Goal: Navigation & Orientation: Find specific page/section

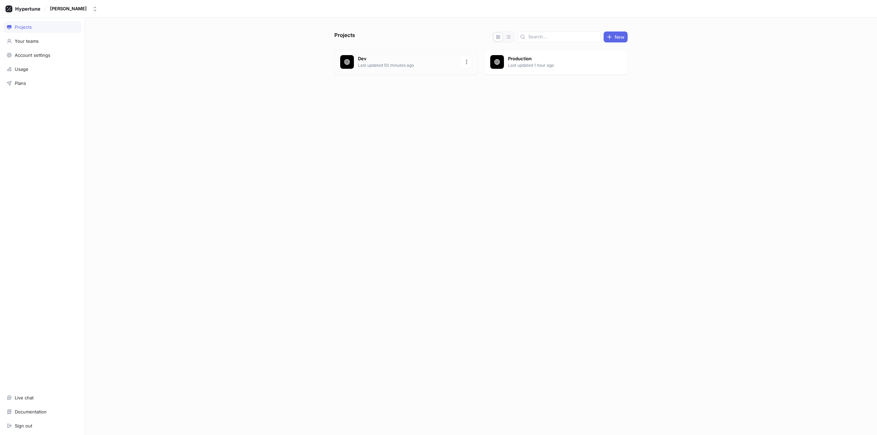
click at [423, 71] on div "Dev Last updated 50 minutes ago" at bounding box center [405, 61] width 143 height 25
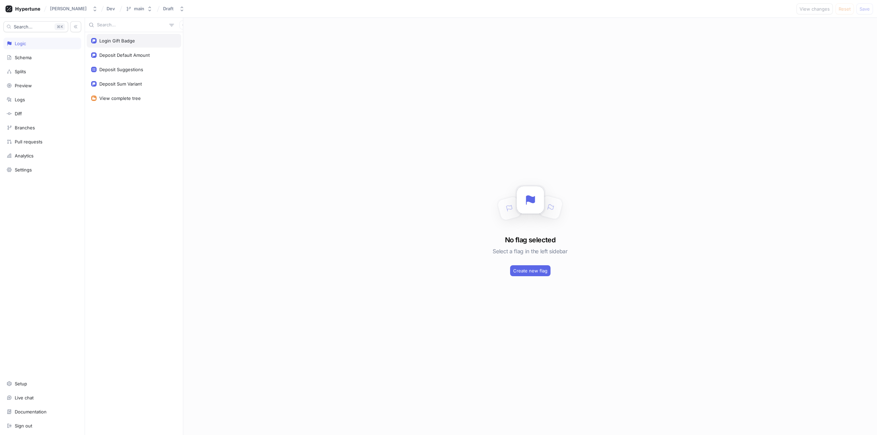
click at [112, 42] on div "Login Gift Badge" at bounding box center [117, 40] width 36 height 5
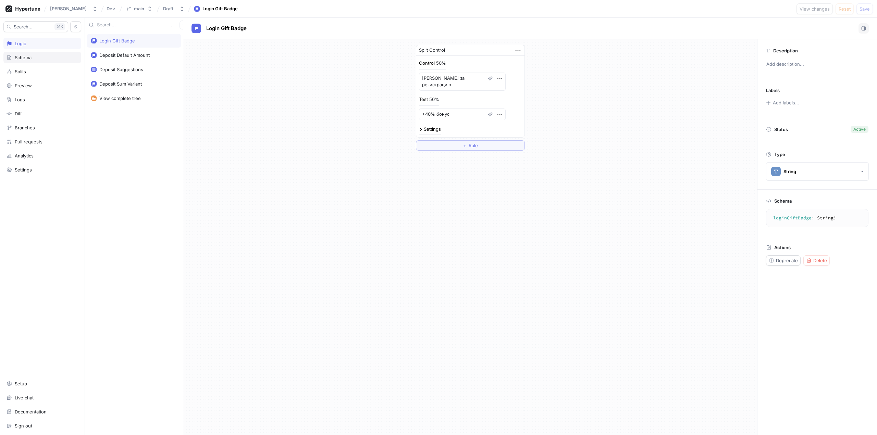
click at [39, 59] on div "Schema" at bounding box center [43, 57] width 72 height 5
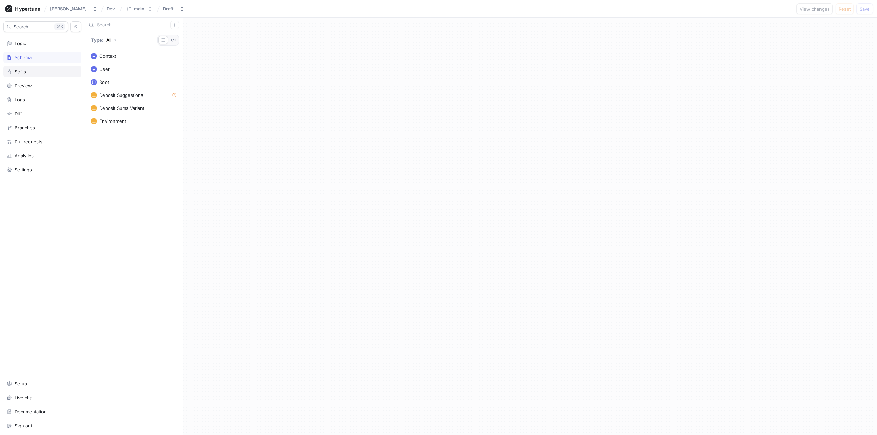
click at [43, 69] on div "Splits" at bounding box center [43, 71] width 72 height 5
click at [37, 175] on div "Settings" at bounding box center [42, 170] width 78 height 12
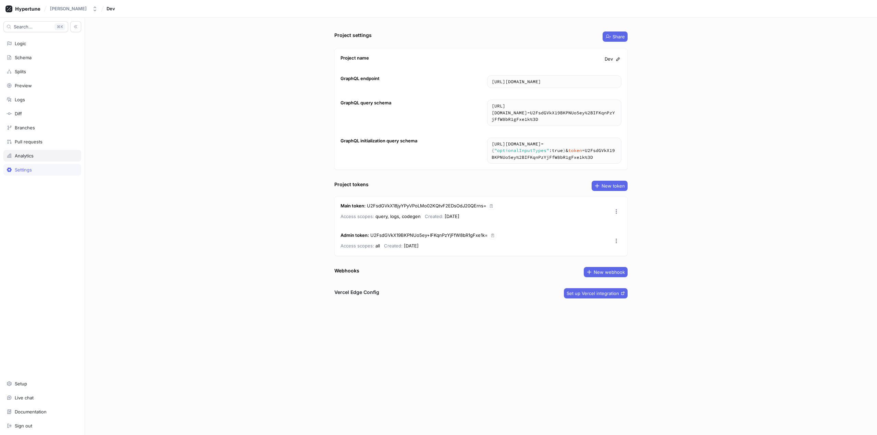
click at [37, 159] on div "Analytics" at bounding box center [42, 156] width 78 height 12
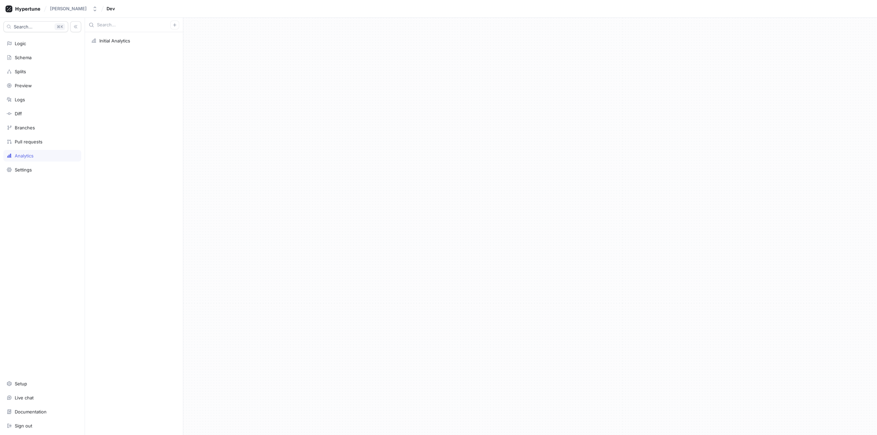
click at [49, 149] on div "Search... K Logic Schema Splits Preview Logs Diff Branches Pull requests Analyt…" at bounding box center [42, 227] width 85 height 418
click at [52, 140] on div "Pull requests" at bounding box center [43, 141] width 72 height 5
click at [50, 130] on div "Branches" at bounding box center [42, 128] width 78 height 12
click at [48, 113] on div "Diff" at bounding box center [43, 113] width 72 height 5
click at [45, 129] on div "Branches" at bounding box center [43, 127] width 72 height 5
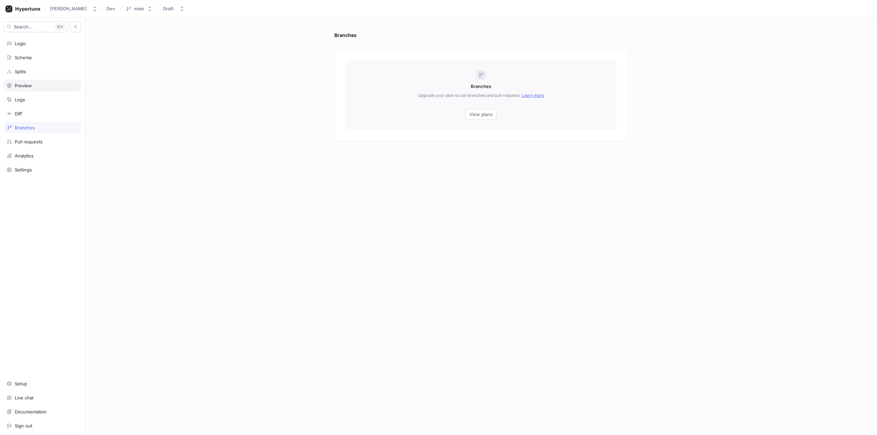
click at [43, 87] on div "Preview" at bounding box center [43, 85] width 72 height 5
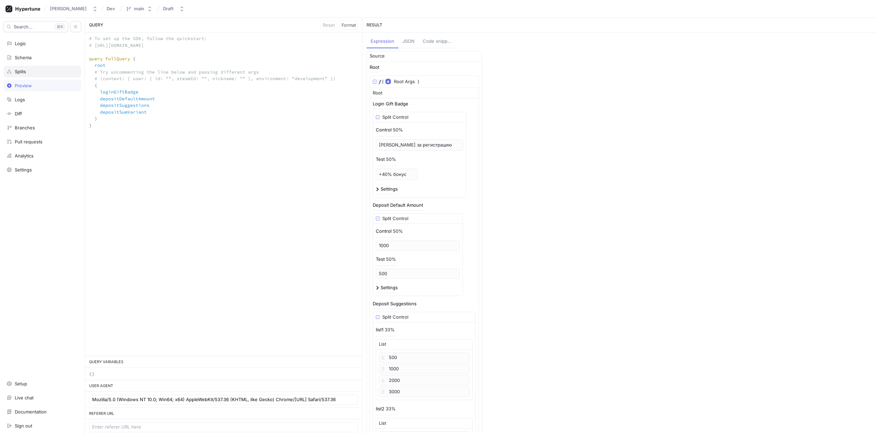
click at [44, 71] on div "Splits" at bounding box center [43, 71] width 72 height 5
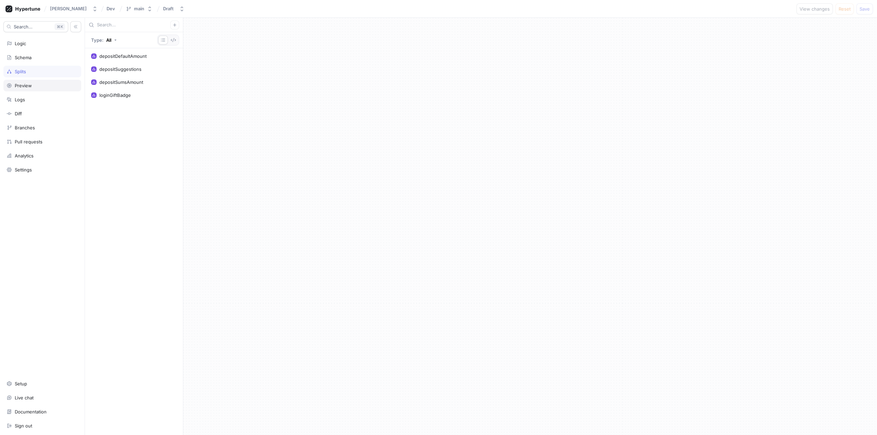
click at [42, 82] on div "Preview" at bounding box center [42, 86] width 78 height 12
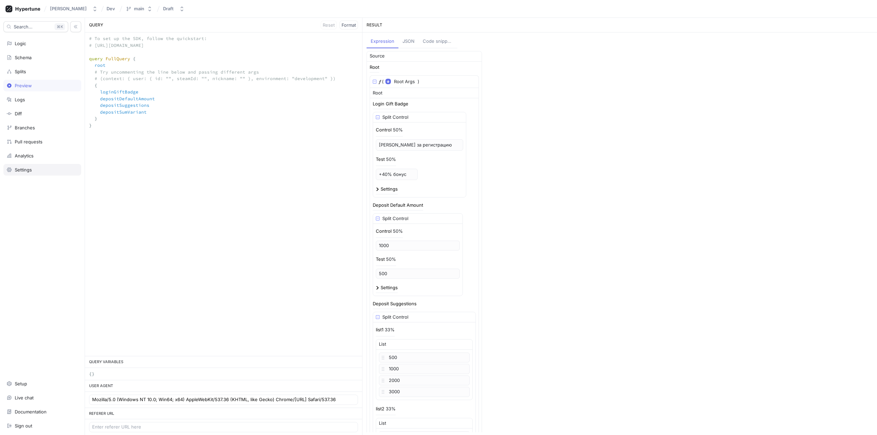
click at [27, 169] on div "Settings" at bounding box center [23, 169] width 17 height 5
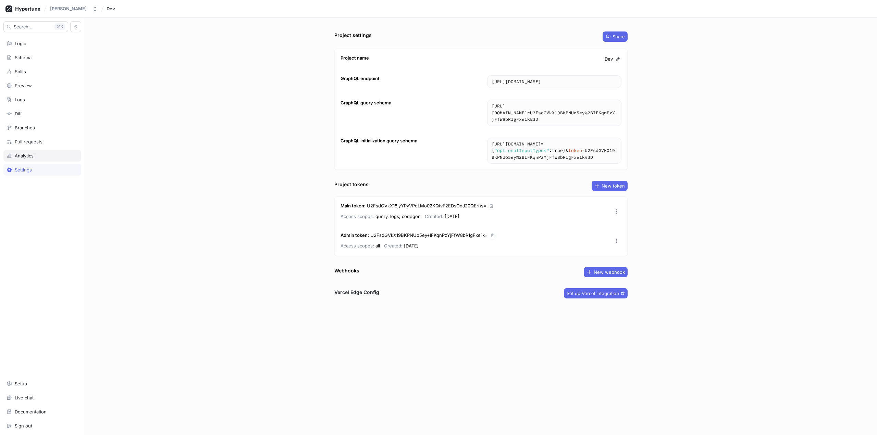
click at [32, 152] on div "Analytics" at bounding box center [42, 156] width 78 height 12
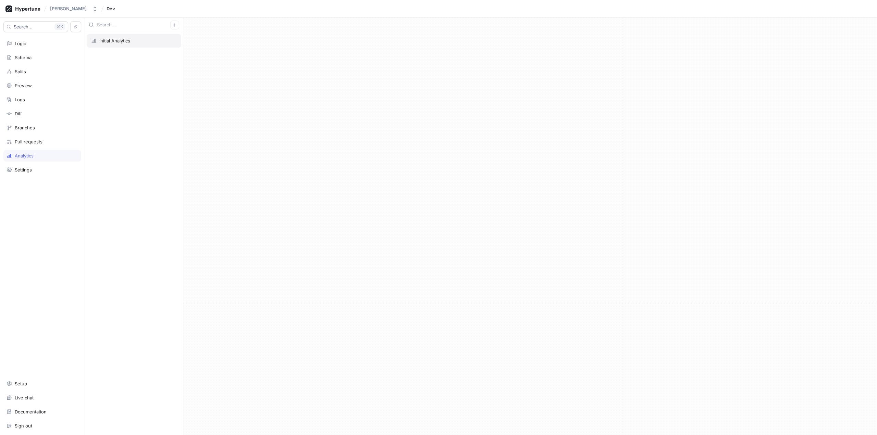
click at [156, 36] on div "Initial Analytics" at bounding box center [134, 41] width 95 height 14
type textarea "x"
